Goal: Task Accomplishment & Management: Complete application form

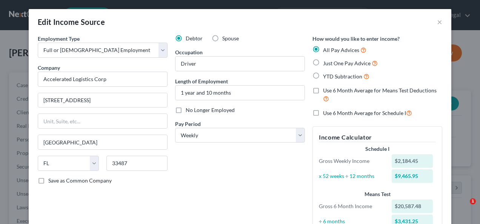
select select "0"
select select "9"
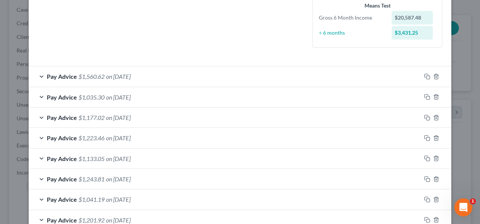
scroll to position [113, 0]
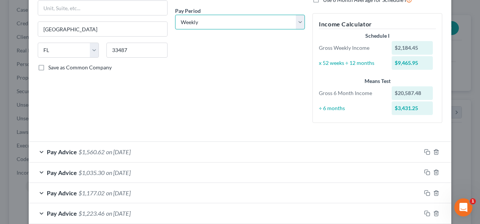
click at [213, 18] on select "Select Monthly Twice Monthly Every Other Week Weekly" at bounding box center [240, 22] width 130 height 15
select select "1"
click at [175, 15] on select "Select Monthly Twice Monthly Every Other Week Weekly" at bounding box center [240, 22] width 130 height 15
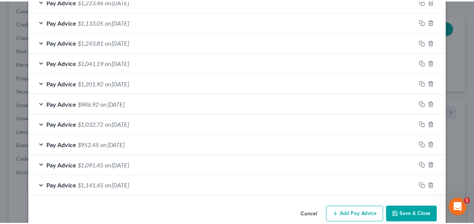
scroll to position [336, 0]
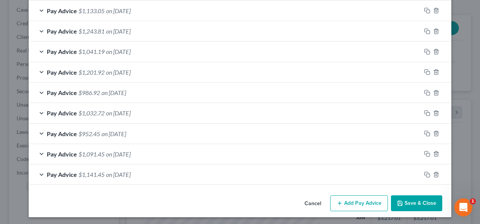
click at [402, 204] on button "Save & Close" at bounding box center [416, 203] width 51 height 16
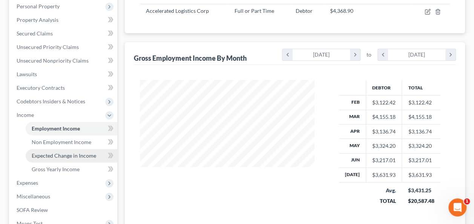
scroll to position [151, 0]
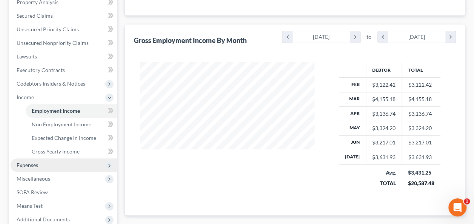
click at [34, 160] on span "Expenses" at bounding box center [64, 165] width 107 height 14
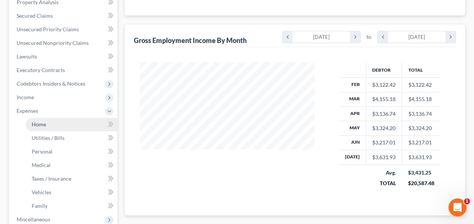
click at [41, 123] on span "Home" at bounding box center [39, 124] width 14 height 6
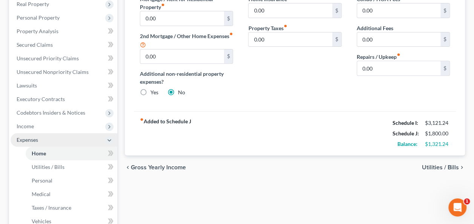
scroll to position [75, 0]
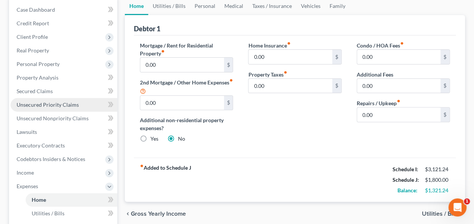
click at [93, 104] on link "Unsecured Priority Claims" at bounding box center [64, 105] width 107 height 14
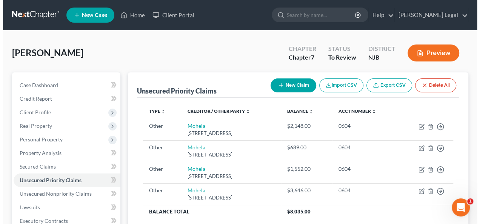
scroll to position [38, 0]
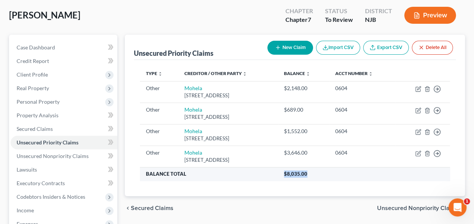
drag, startPoint x: 325, startPoint y: 173, endPoint x: 309, endPoint y: 172, distance: 15.9
click at [287, 172] on tr "Balance Total $8,035.00" at bounding box center [295, 174] width 310 height 14
copy tr "$8,035.00"
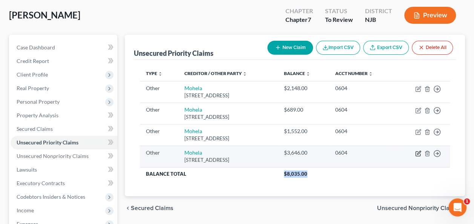
click at [416, 152] on icon "button" at bounding box center [418, 154] width 6 height 6
select select "9"
select select "26"
select select "0"
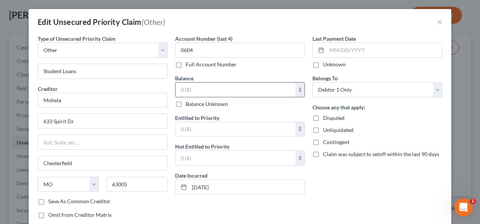
paste input "$8,035.00"
drag, startPoint x: 188, startPoint y: 88, endPoint x: 192, endPoint y: 89, distance: 4.6
click at [177, 89] on input "$8,035.00" at bounding box center [235, 90] width 120 height 14
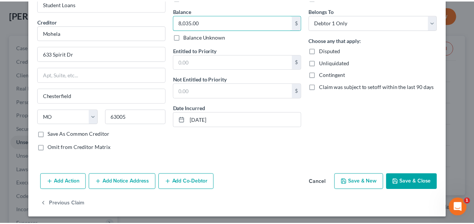
scroll to position [68, 0]
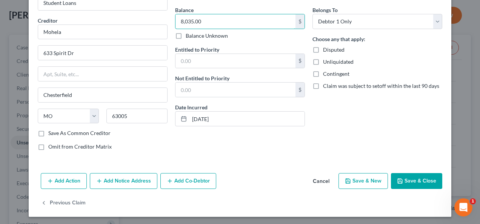
type input "8,035.00"
click at [399, 178] on icon "button" at bounding box center [400, 181] width 6 height 6
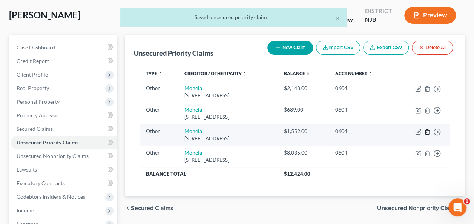
click at [427, 132] on line "button" at bounding box center [427, 133] width 0 height 2
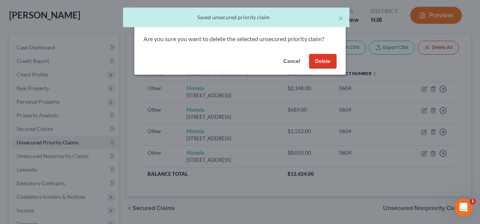
click at [325, 60] on button "Delete" at bounding box center [323, 61] width 28 height 15
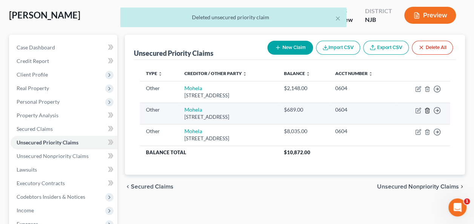
click at [426, 111] on icon "button" at bounding box center [427, 111] width 6 height 6
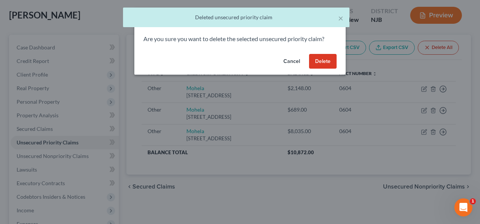
click at [332, 66] on button "Delete" at bounding box center [323, 61] width 28 height 15
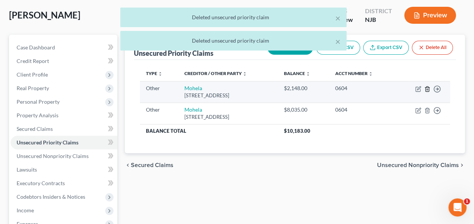
click at [424, 88] on icon "button" at bounding box center [427, 89] width 6 height 6
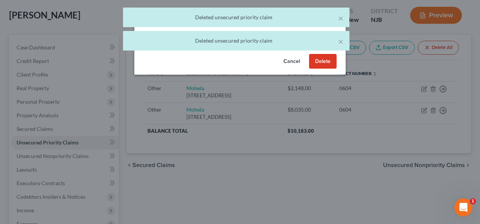
click at [323, 64] on button "Delete" at bounding box center [323, 61] width 28 height 15
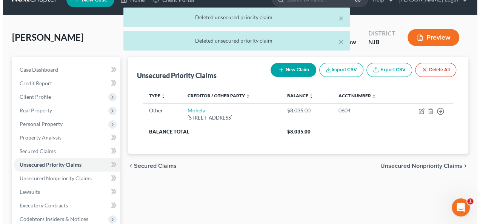
scroll to position [0, 0]
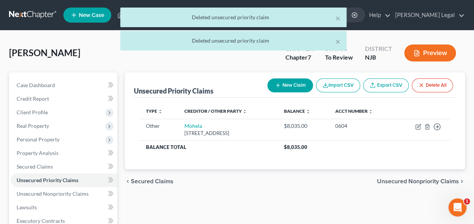
click at [302, 87] on button "New Claim" at bounding box center [290, 85] width 46 height 14
select select "0"
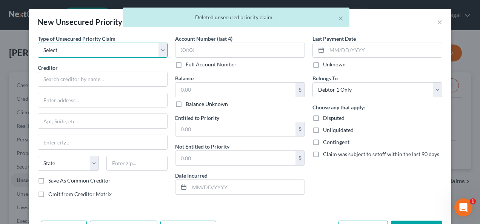
click at [134, 56] on select "Select Taxes & Other Government Units Domestic Support Obligations Extensions o…" at bounding box center [103, 50] width 130 height 15
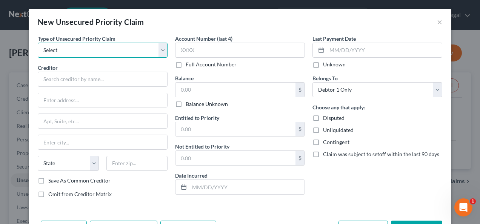
click at [84, 45] on select "Select Taxes & Other Government Units Domestic Support Obligations Extensions o…" at bounding box center [103, 50] width 130 height 15
select select "0"
click at [38, 43] on select "Select Taxes & Other Government Units Domestic Support Obligations Extensions o…" at bounding box center [103, 50] width 130 height 15
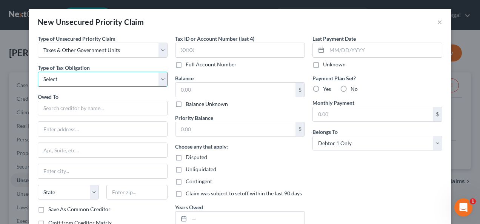
drag, startPoint x: 80, startPoint y: 80, endPoint x: 79, endPoint y: 85, distance: 5.4
click at [80, 80] on select "Select Federal City State Franchise Tax Board Other" at bounding box center [103, 79] width 130 height 15
select select "0"
click at [38, 72] on select "Select Federal City State Franchise Tax Board Other" at bounding box center [103, 79] width 130 height 15
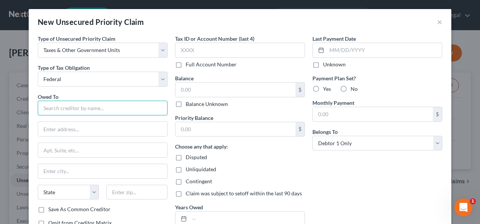
click at [75, 108] on input "text" at bounding box center [103, 108] width 130 height 15
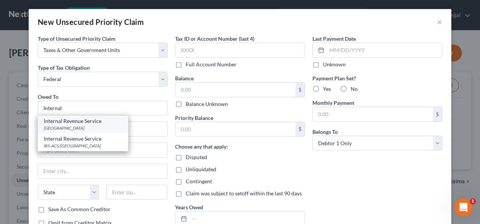
click at [83, 127] on div "[GEOGRAPHIC_DATA]" at bounding box center [83, 128] width 78 height 6
type input "Internal Revenue Service"
type input "PO Box 145566"
type input "[GEOGRAPHIC_DATA]"
select select "36"
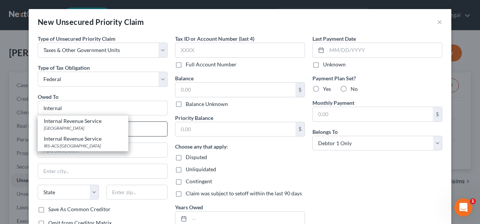
type input "45250"
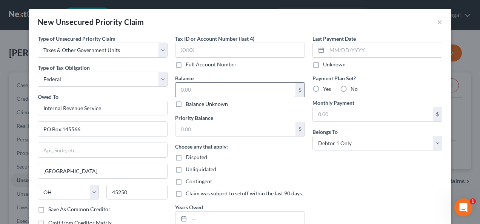
click at [323, 88] on label "Yes" at bounding box center [327, 89] width 8 height 8
click at [326, 88] on input "Yes" at bounding box center [328, 87] width 5 height 5
radio input "true"
click at [252, 94] on input "text" at bounding box center [235, 90] width 120 height 14
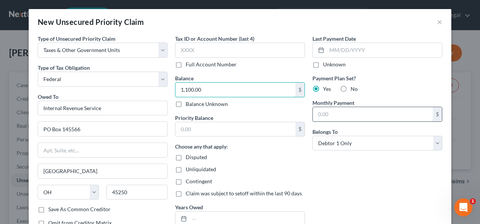
type input "1,100.00"
click at [352, 112] on input "text" at bounding box center [373, 114] width 120 height 14
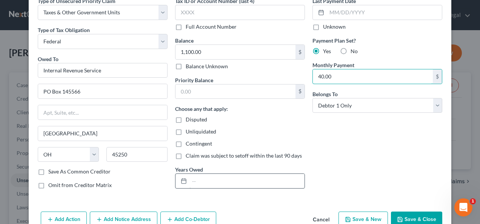
type input "40.00"
click at [261, 183] on input "text" at bounding box center [246, 181] width 115 height 14
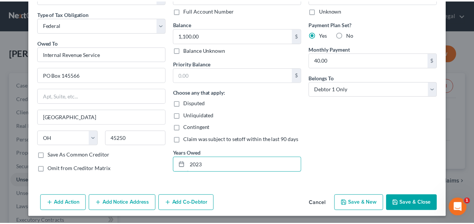
scroll to position [55, 0]
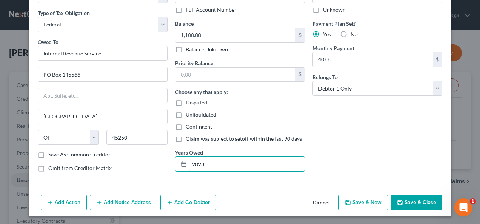
type input "2023"
click at [412, 198] on button "Save & Close" at bounding box center [416, 203] width 51 height 16
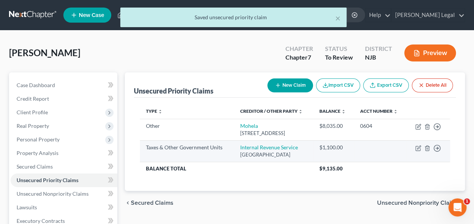
scroll to position [38, 0]
